Goal: Navigation & Orientation: Find specific page/section

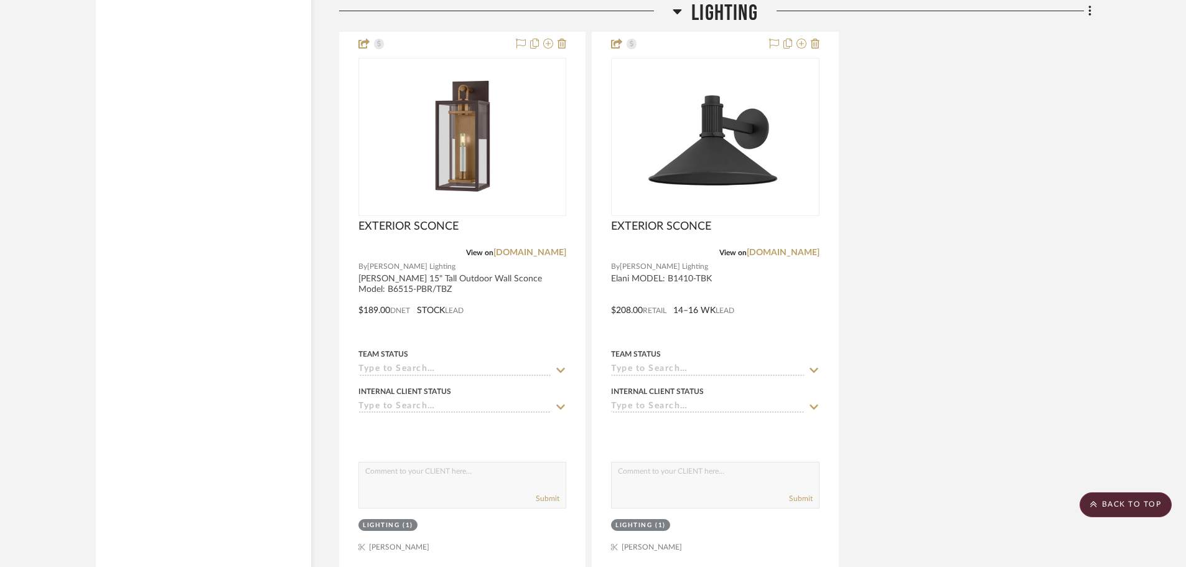
scroll to position [5601, 0]
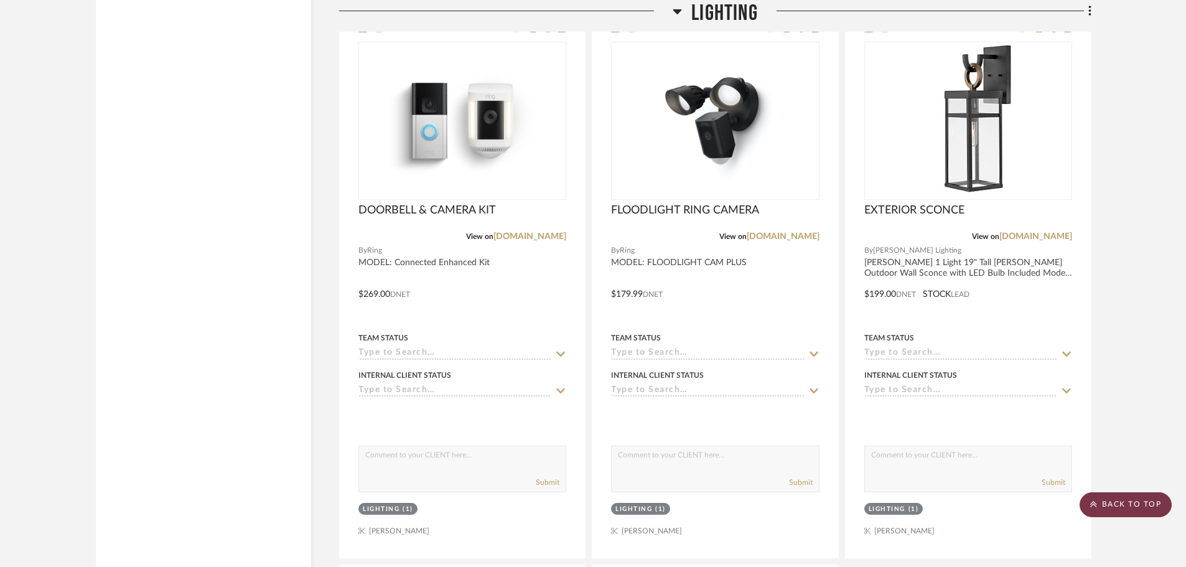
click at [1140, 504] on scroll-to-top-button "BACK TO TOP" at bounding box center [1126, 504] width 92 height 25
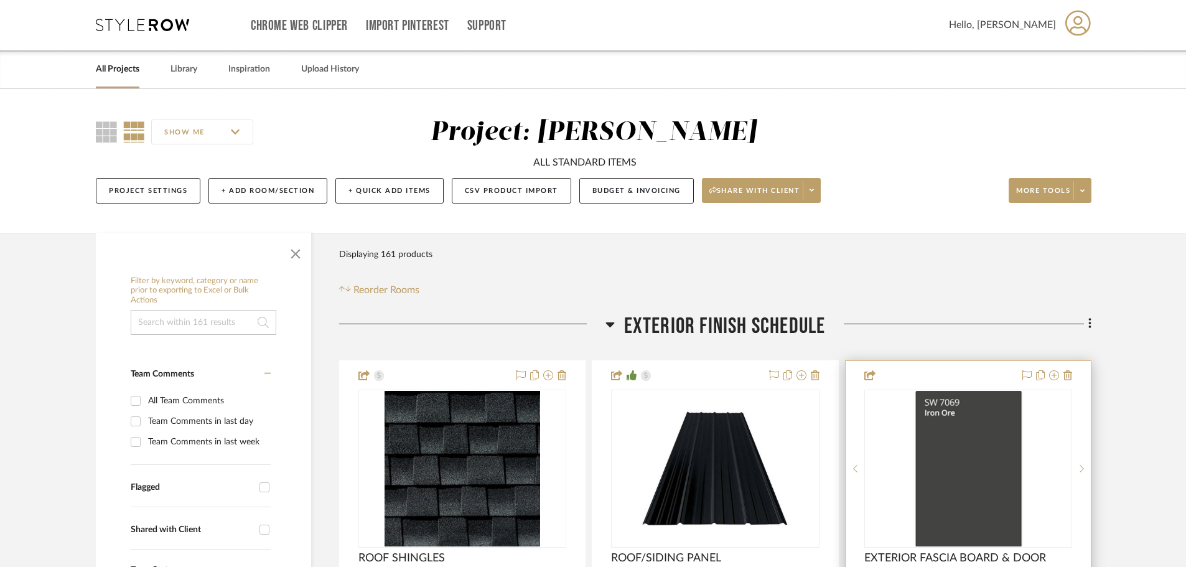
scroll to position [0, 0]
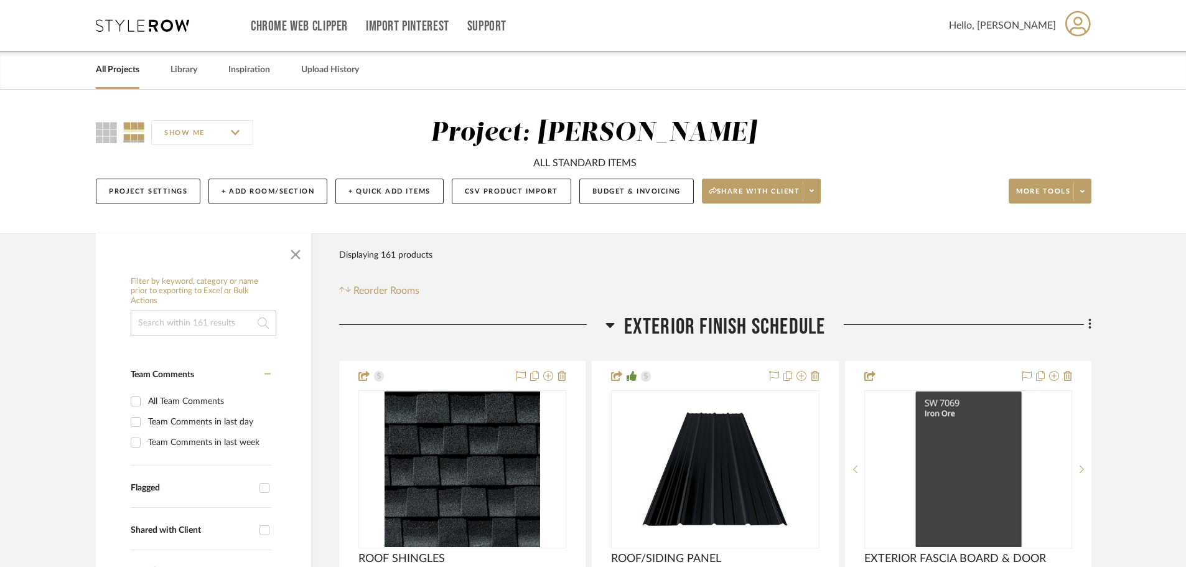
click at [111, 77] on link "All Projects" at bounding box center [118, 70] width 44 height 17
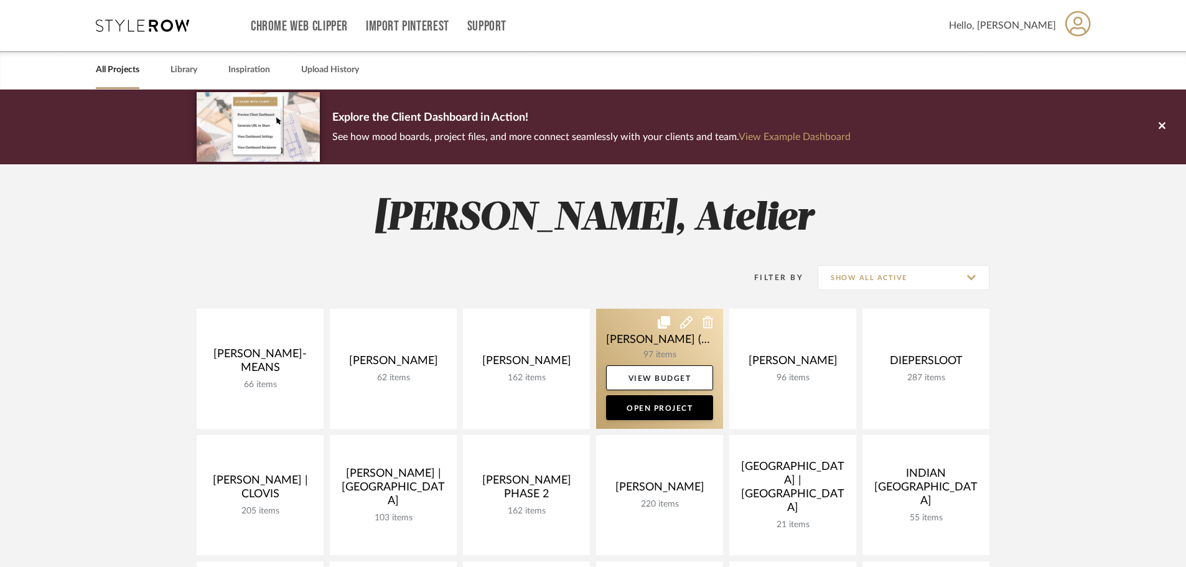
click at [639, 348] on link at bounding box center [659, 369] width 127 height 120
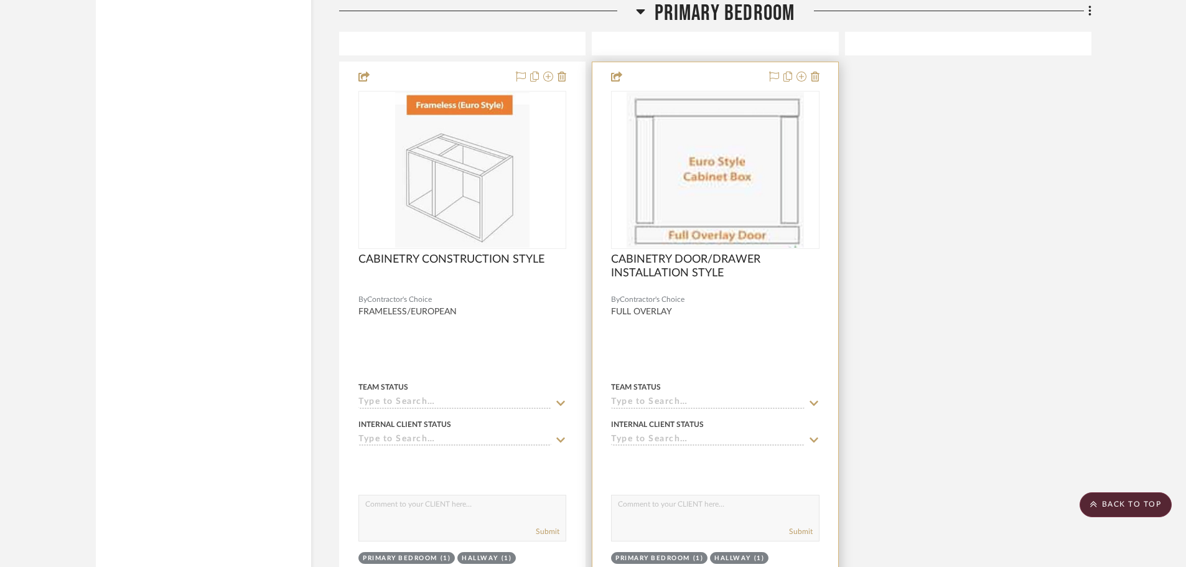
scroll to position [8837, 0]
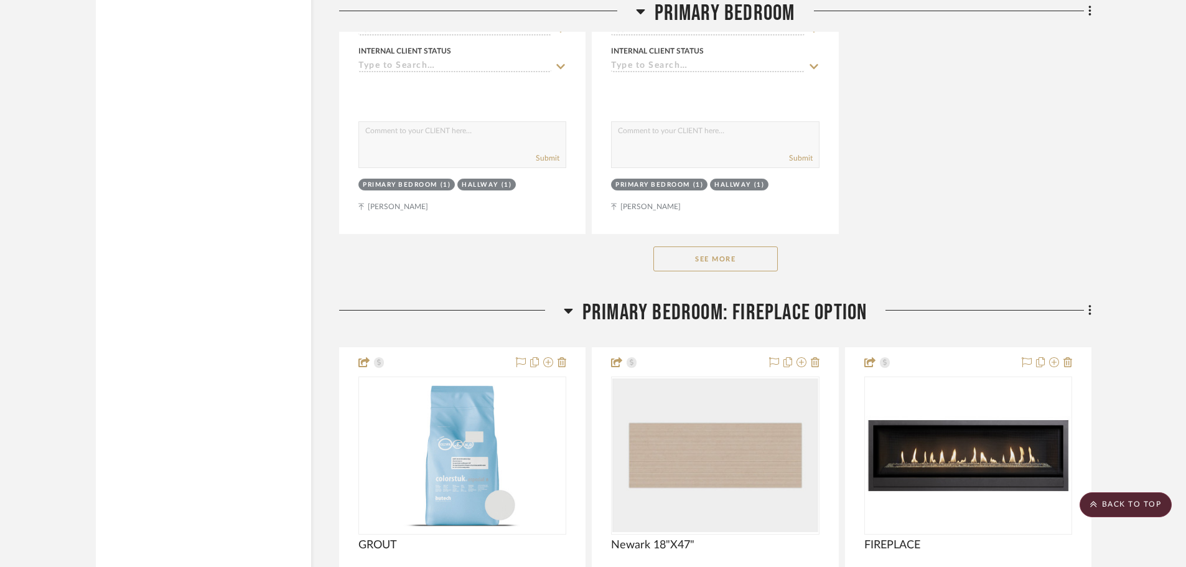
click at [738, 246] on button "See More" at bounding box center [715, 258] width 124 height 25
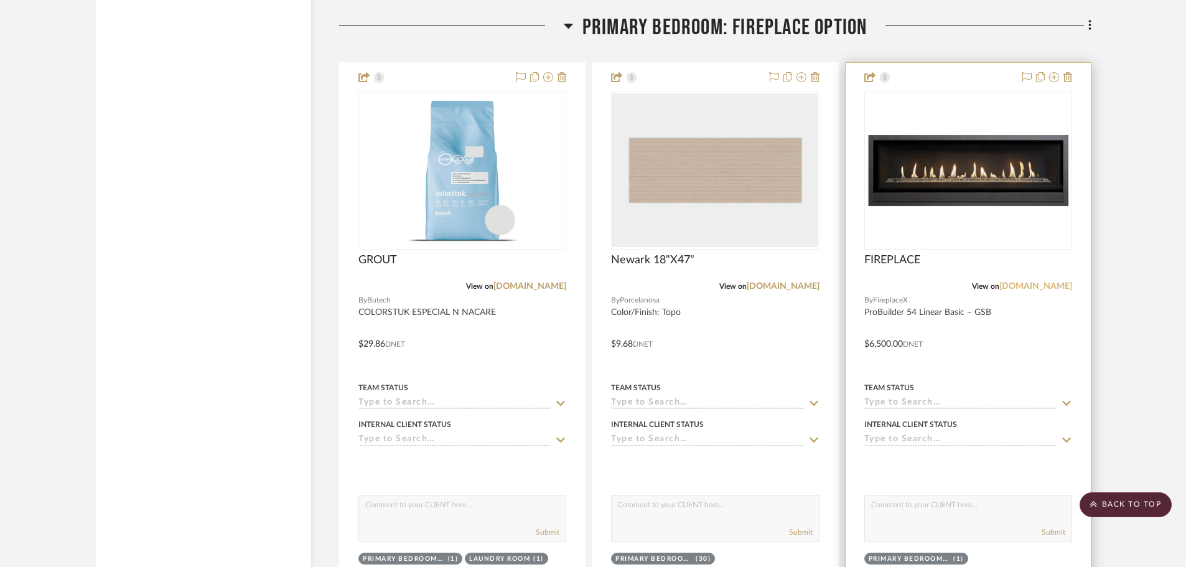
scroll to position [10206, 0]
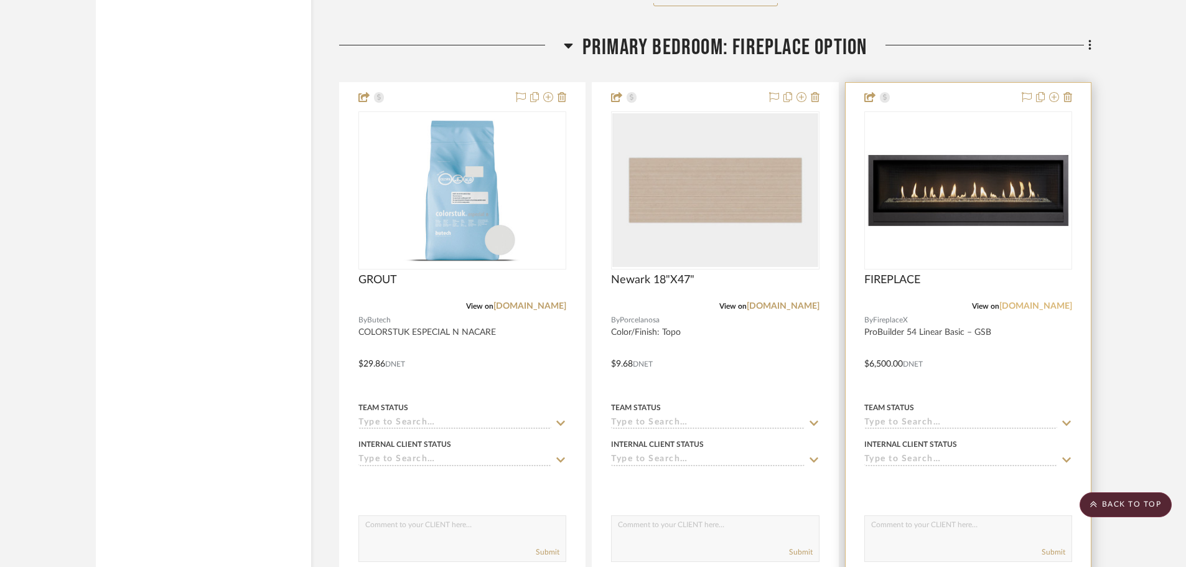
click at [1041, 302] on link "[DOMAIN_NAME]" at bounding box center [1035, 306] width 73 height 9
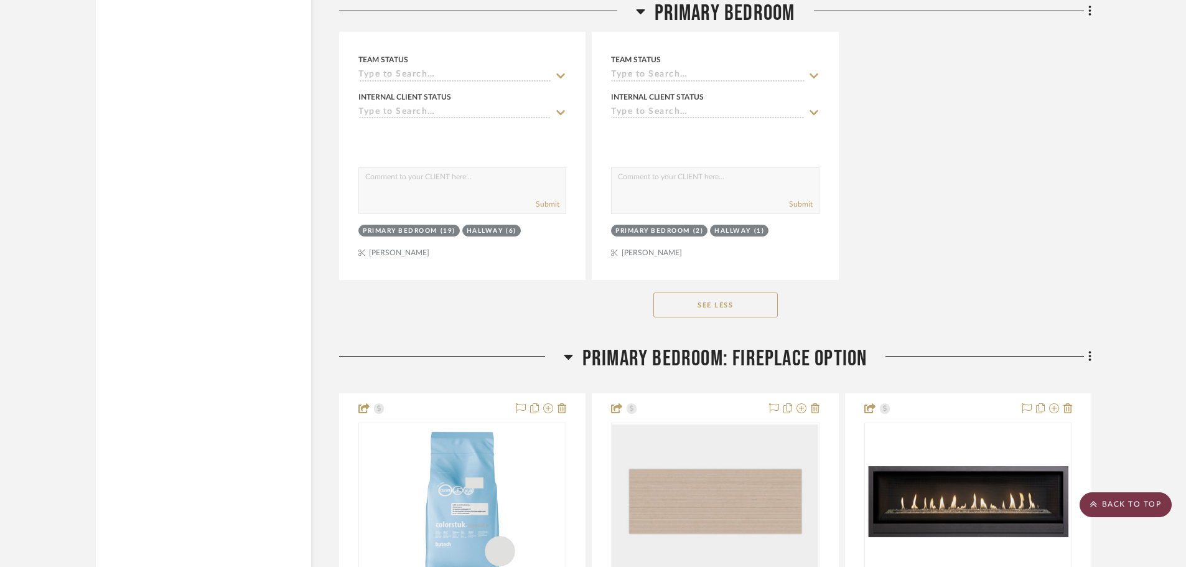
click at [1121, 502] on scroll-to-top-button "BACK TO TOP" at bounding box center [1126, 504] width 92 height 25
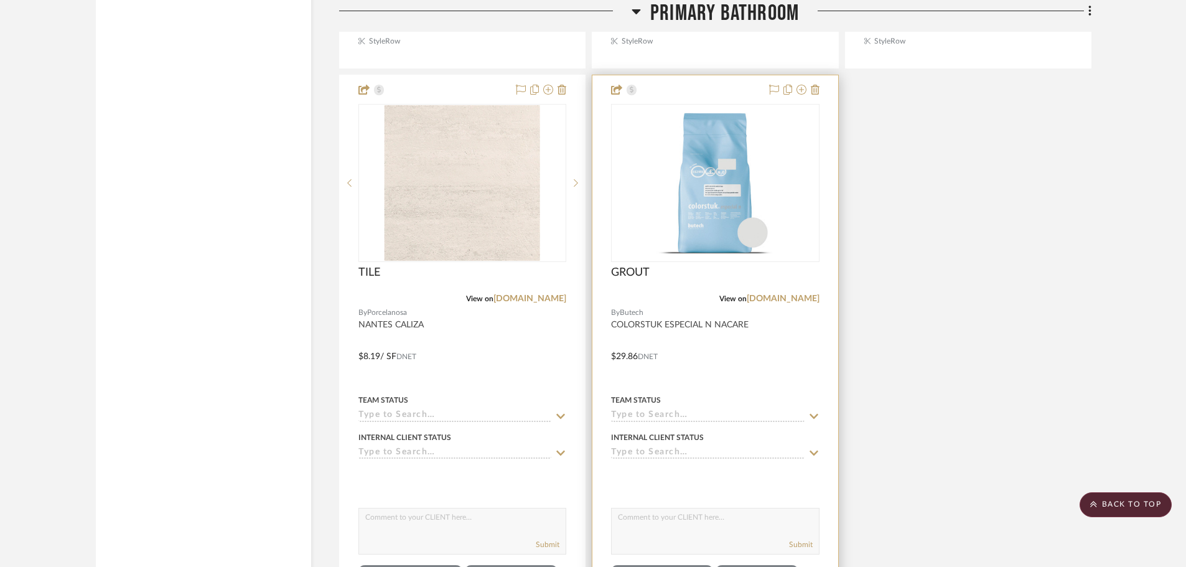
scroll to position [6852, 0]
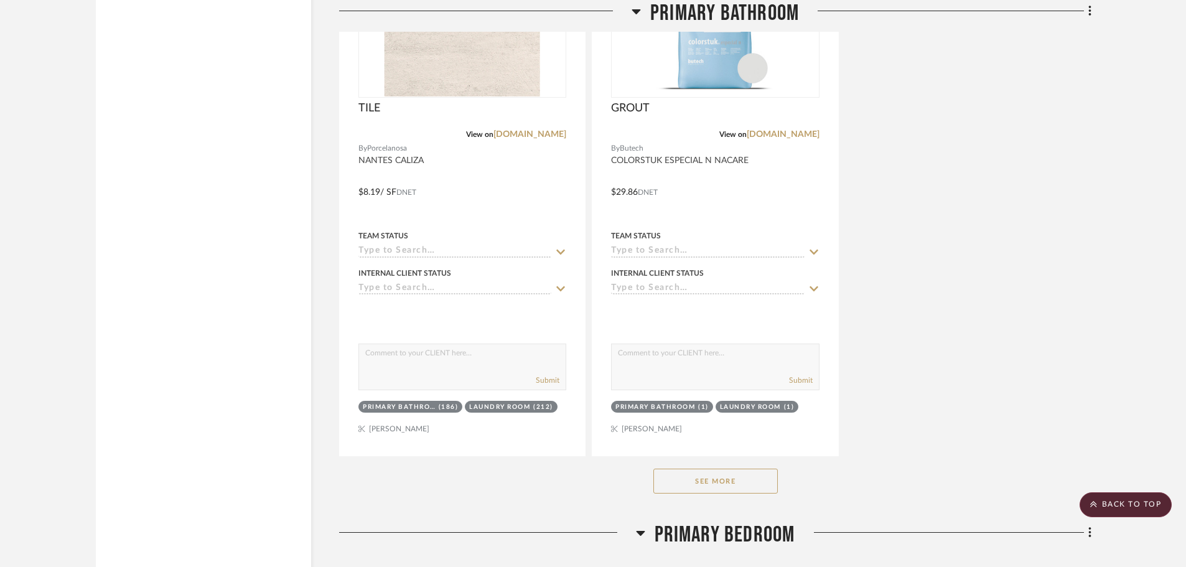
click at [731, 469] on button "See More" at bounding box center [715, 481] width 124 height 25
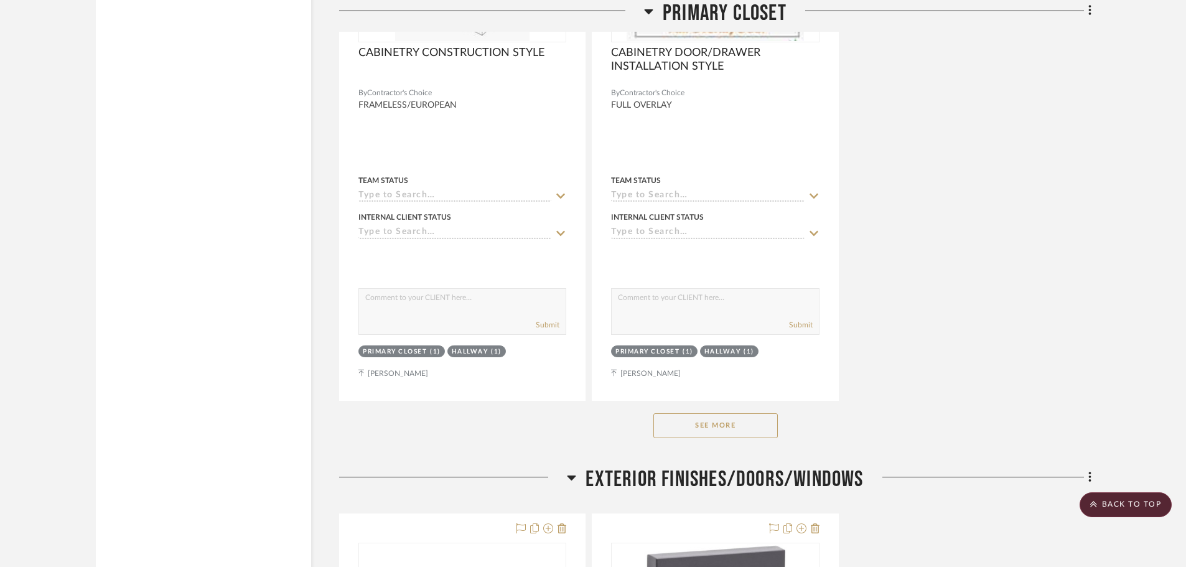
scroll to position [18800, 0]
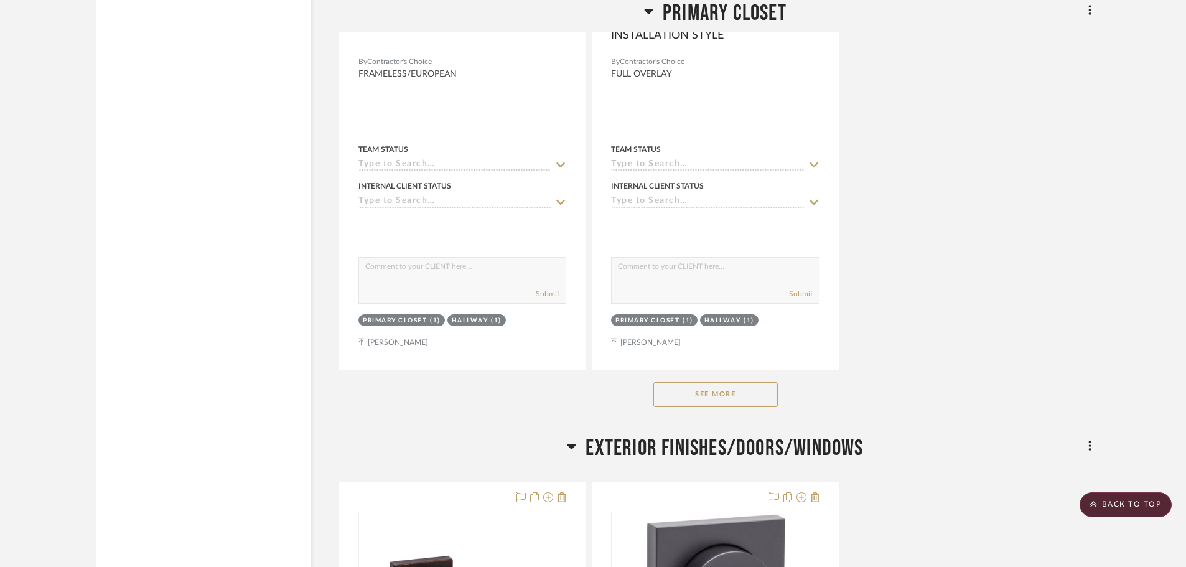
click at [705, 382] on button "See More" at bounding box center [715, 394] width 124 height 25
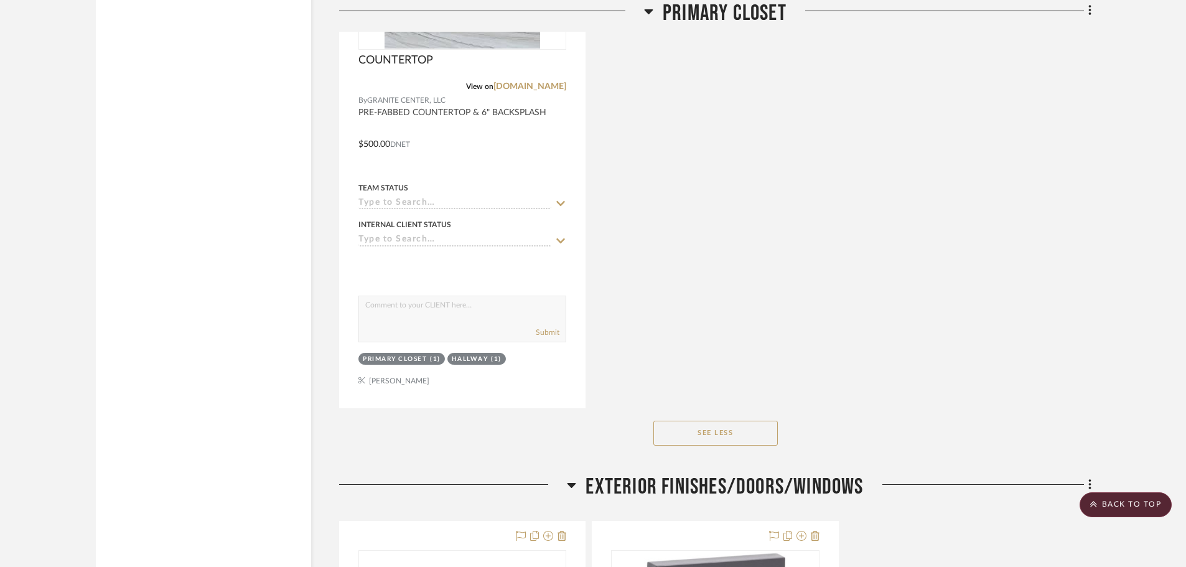
scroll to position [20418, 0]
